Goal: Check status: Check status

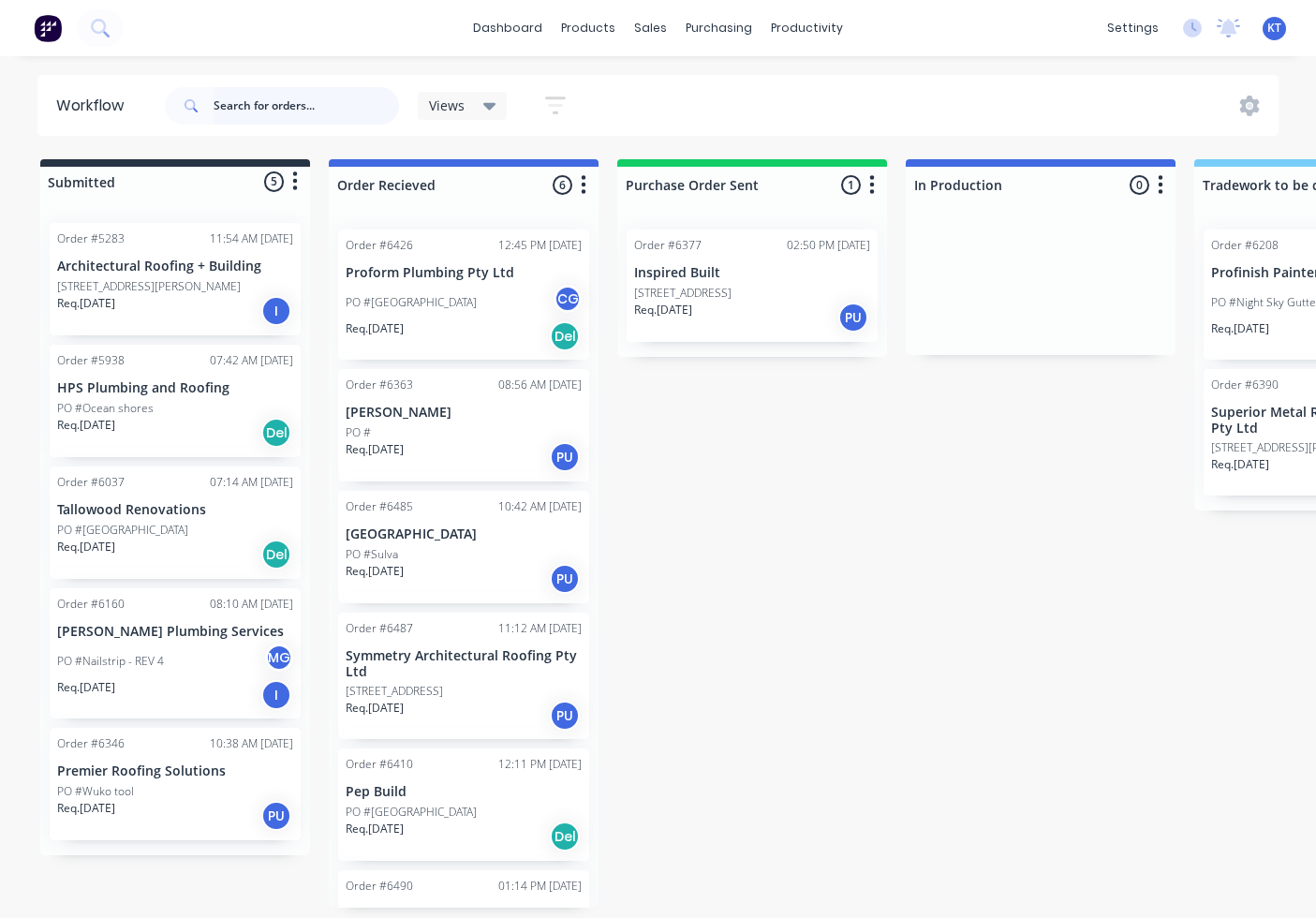
click at [326, 97] on input "text" at bounding box center [306, 106] width 186 height 38
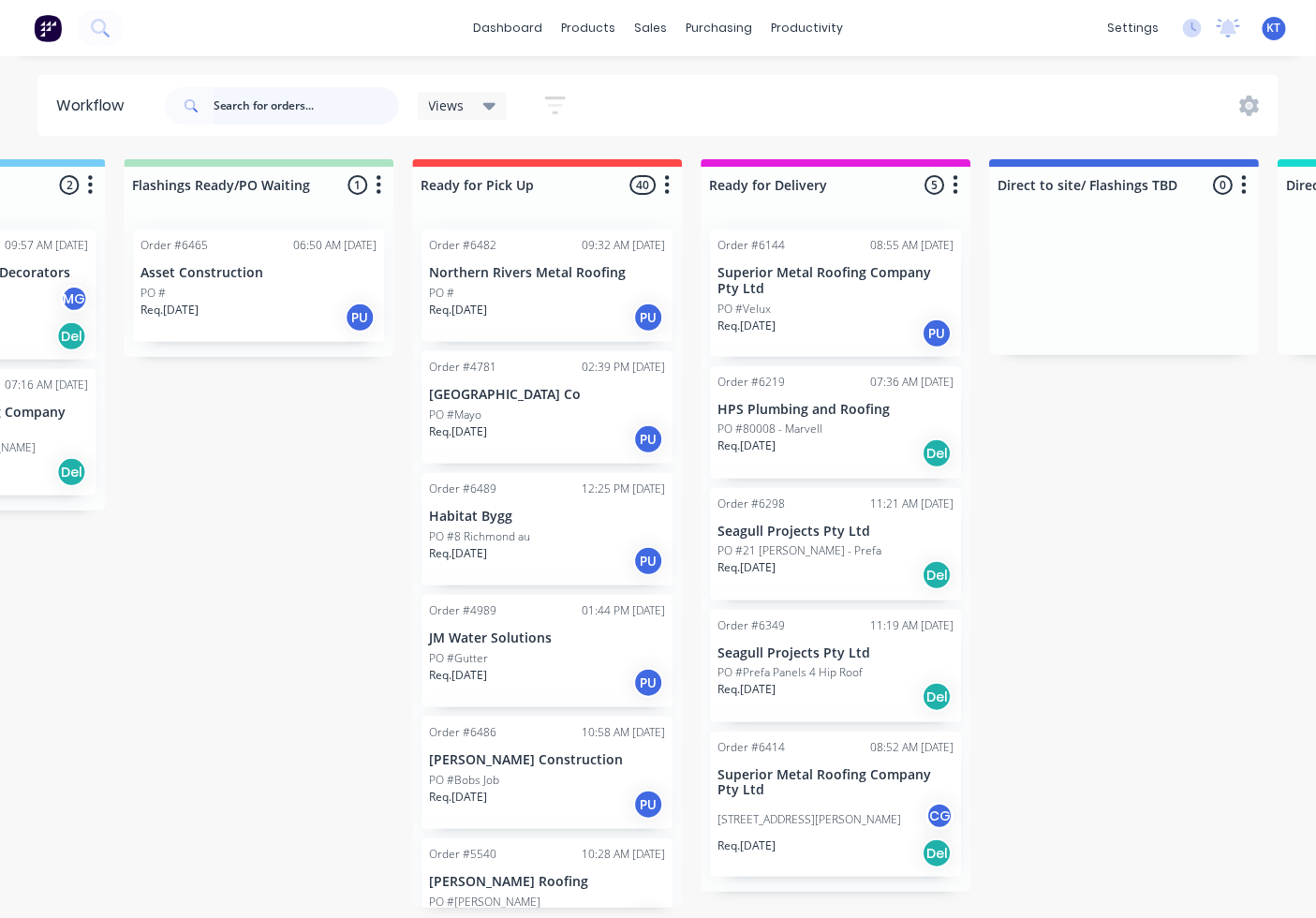
scroll to position [19, 0]
type input "6453"
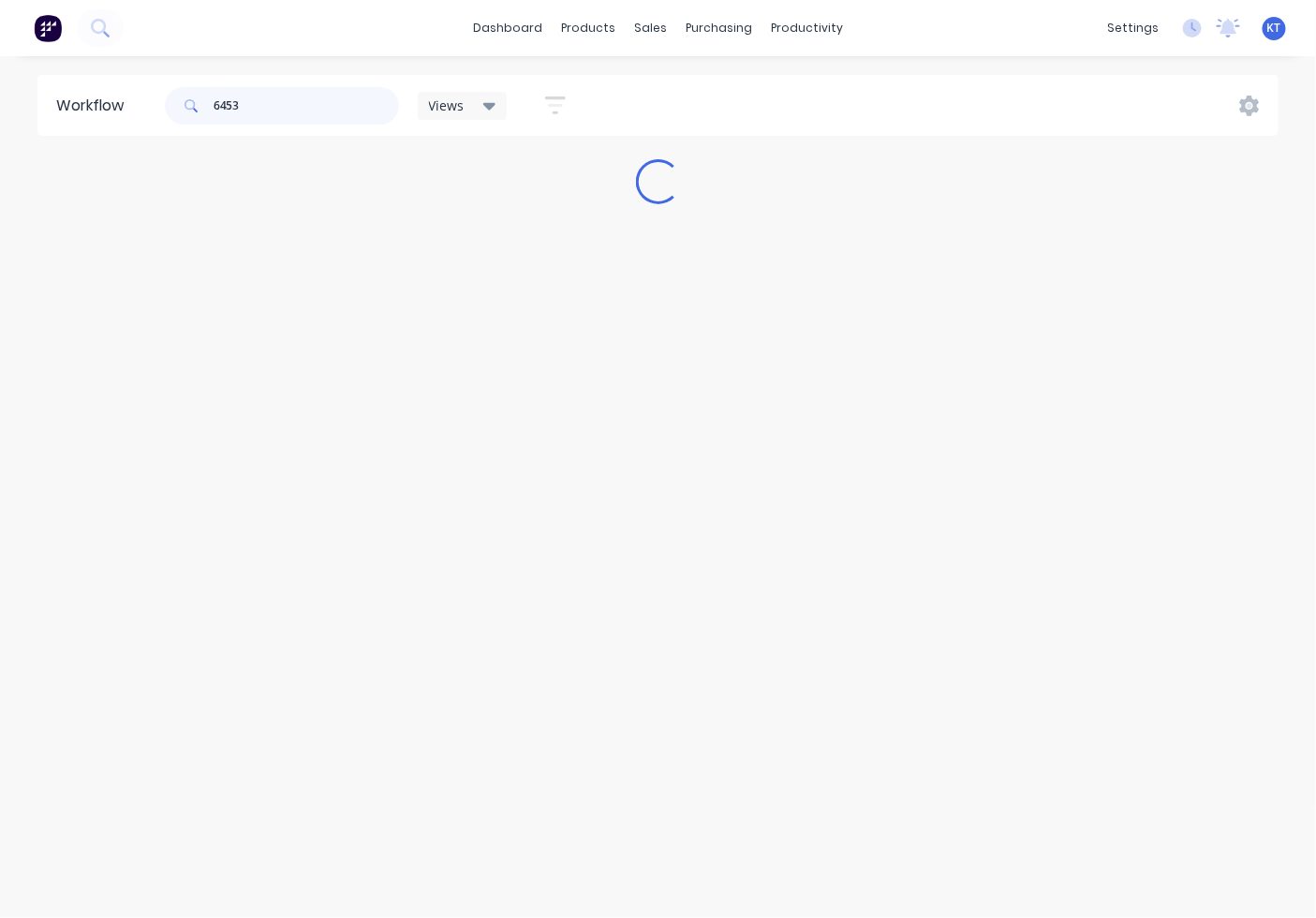
scroll to position [0, 0]
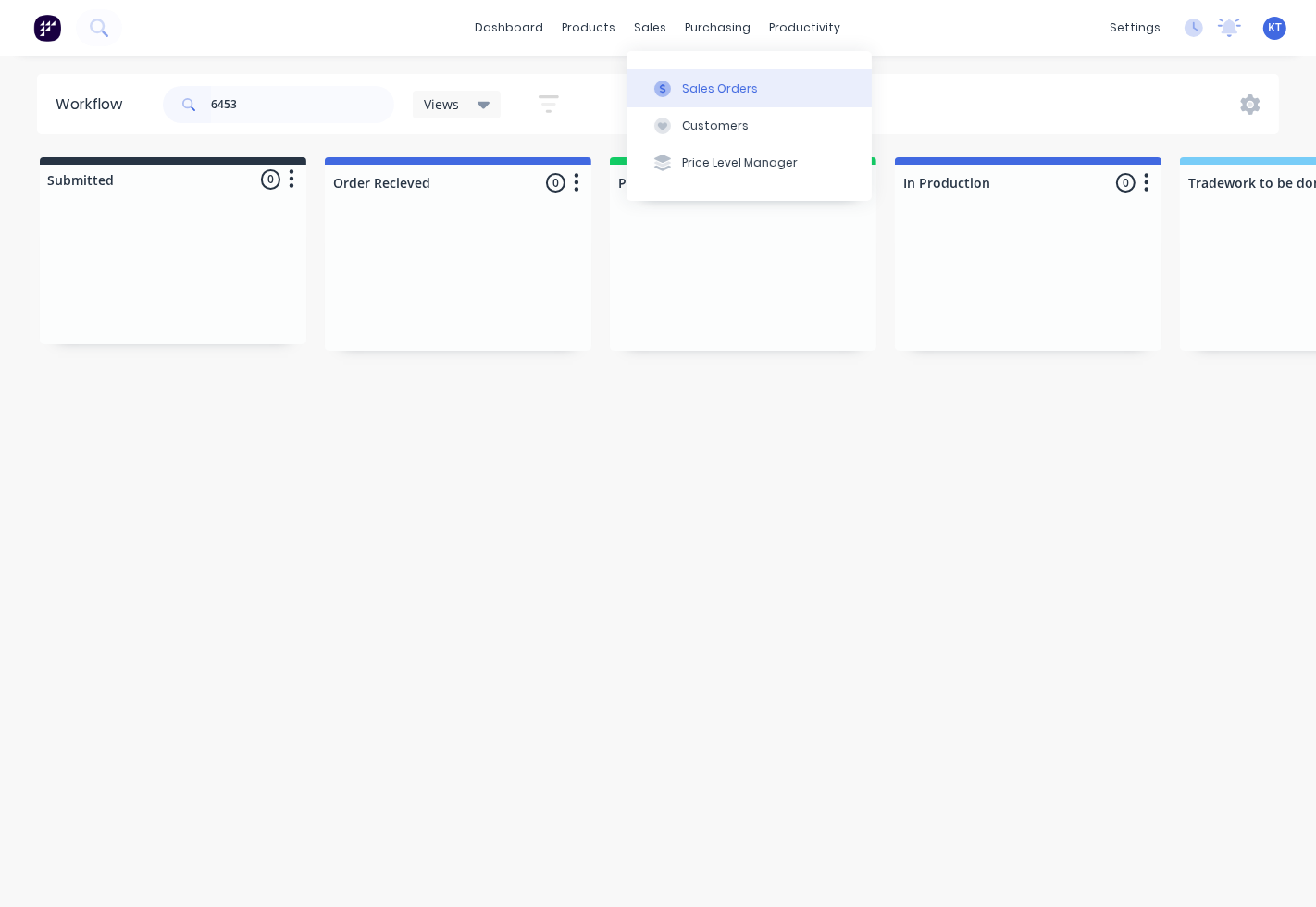
click at [700, 84] on div "Sales Orders" at bounding box center [720, 89] width 76 height 17
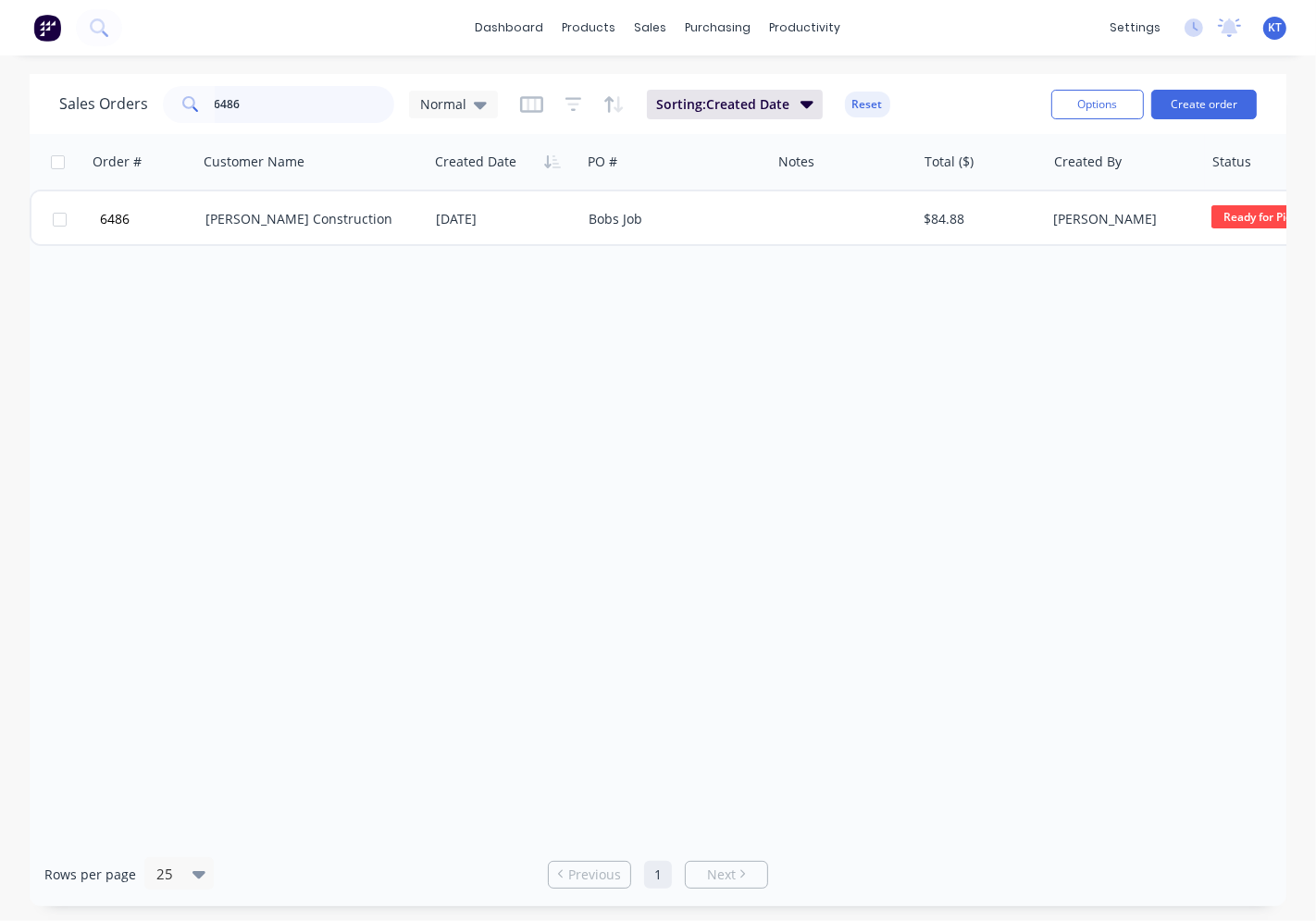
click at [276, 106] on input "6486" at bounding box center [305, 105] width 181 height 37
type input "6453"
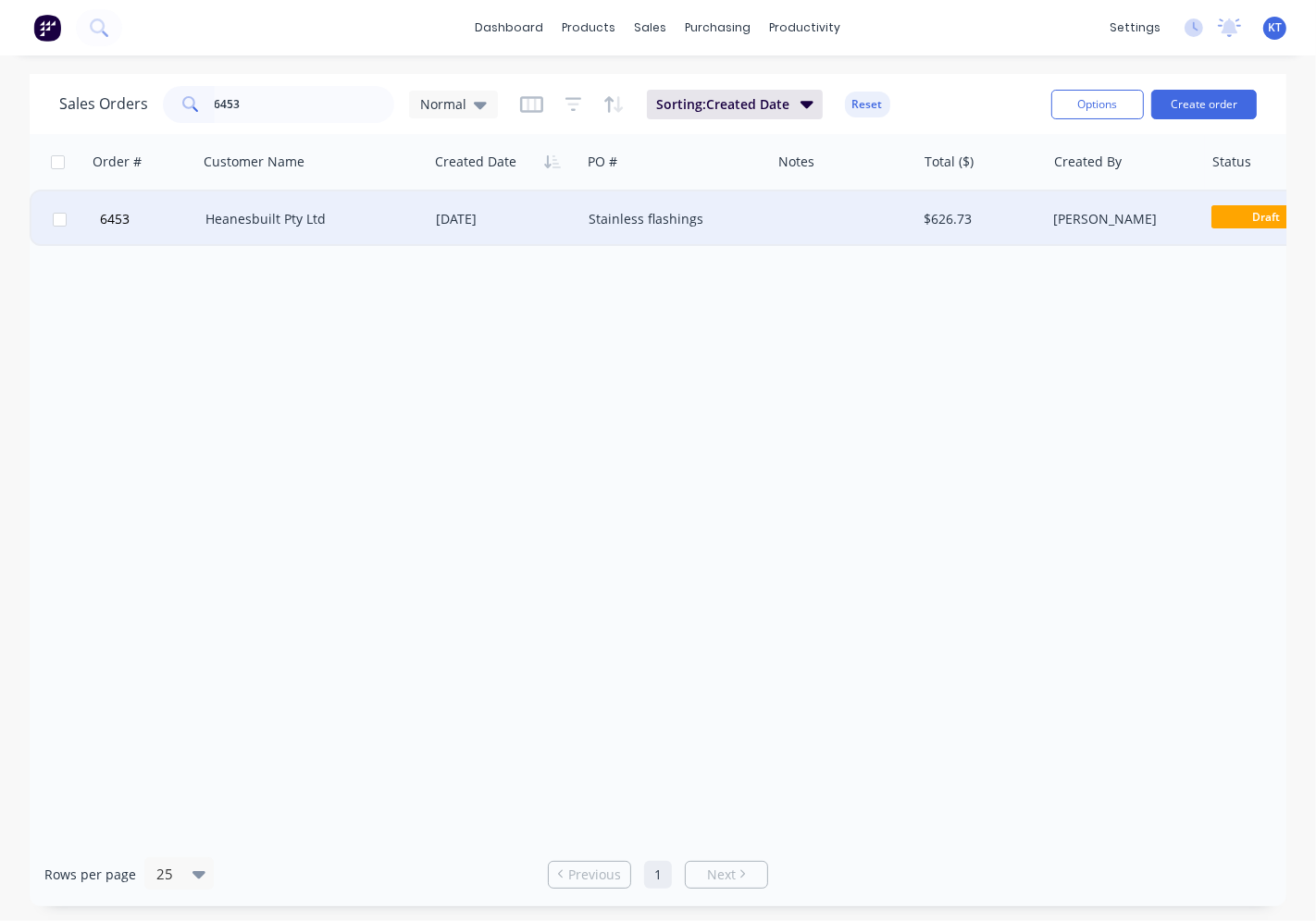
click at [694, 216] on div "Stainless flashings" at bounding box center [671, 219] width 166 height 18
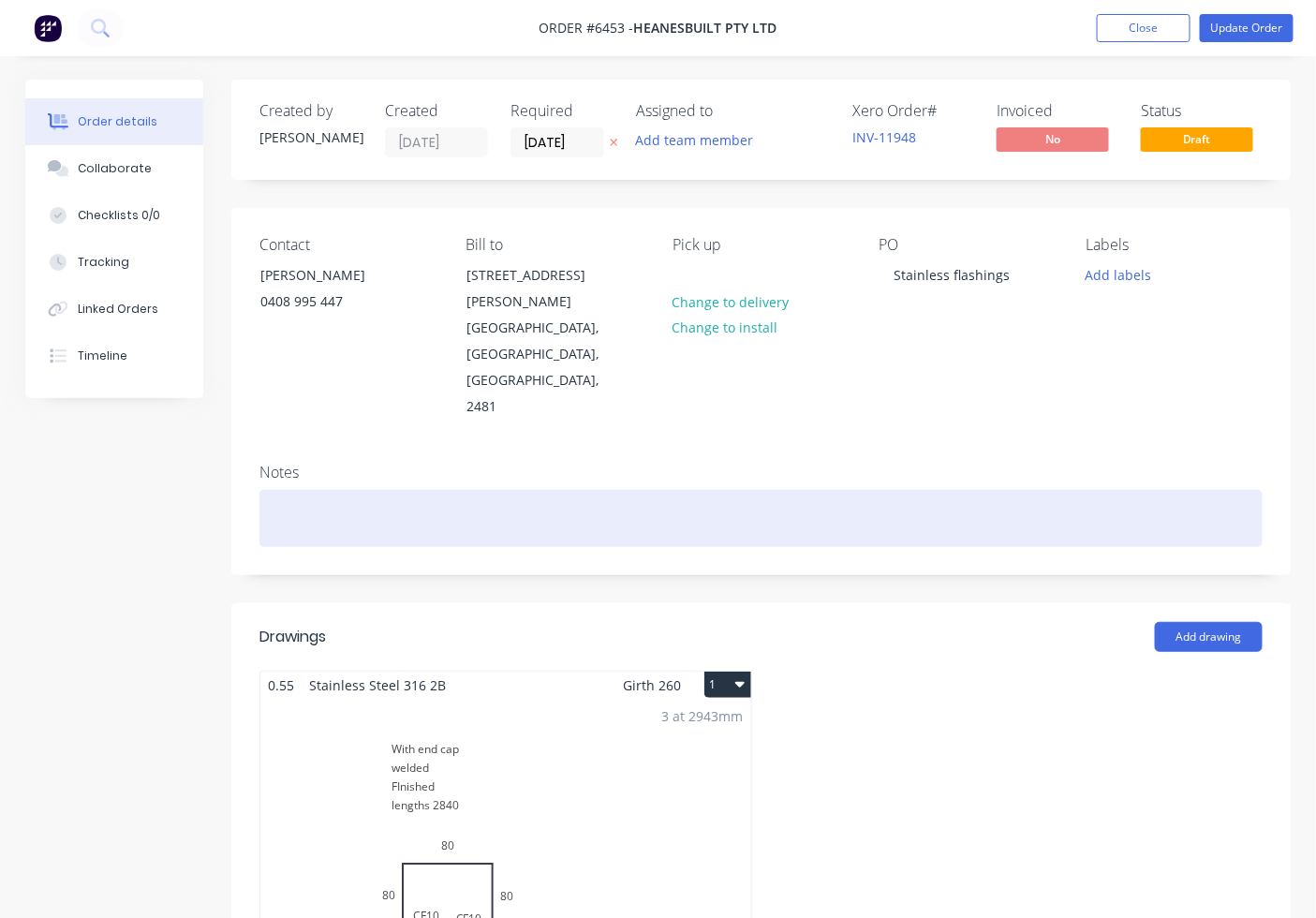
click at [532, 490] on div at bounding box center [761, 518] width 1003 height 57
click at [350, 490] on div "trade work 3rs Bf" at bounding box center [761, 518] width 1003 height 57
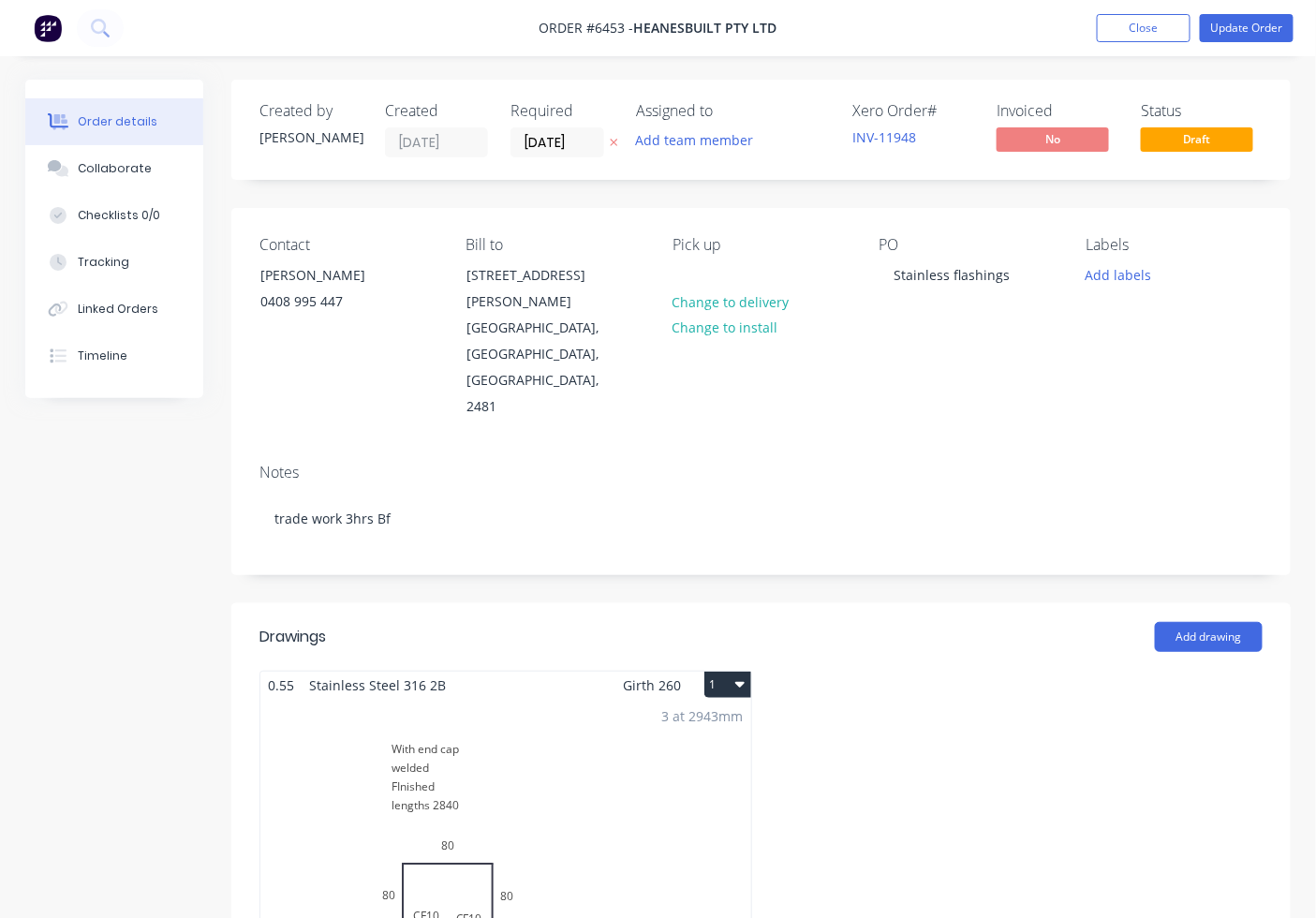
click at [203, 481] on div "Created by [PERSON_NAME] Created [DATE] Required [DATE] Assigned to Add team me…" at bounding box center [658, 906] width 1266 height 1653
click at [1113, 26] on button "Close" at bounding box center [1144, 28] width 93 height 28
